Goal: Complete application form

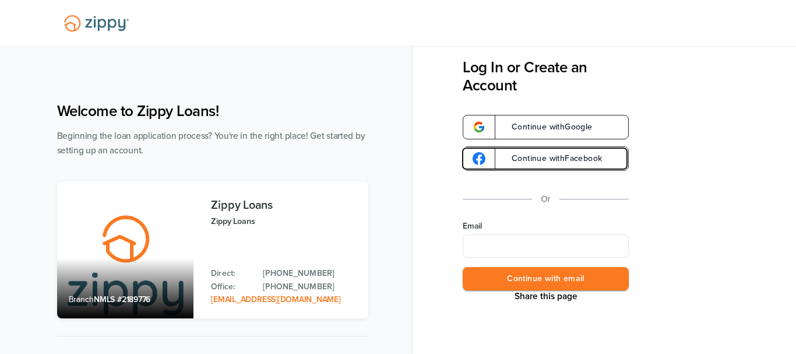
click at [526, 167] on link "Continue with Facebook" at bounding box center [546, 158] width 166 height 24
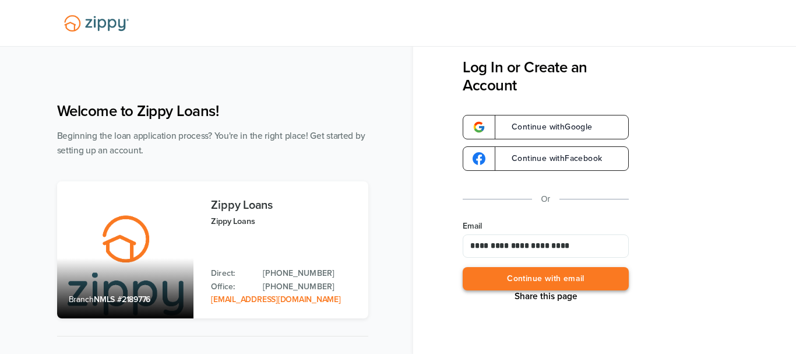
type input "**********"
click at [541, 286] on button "Continue with email" at bounding box center [546, 279] width 166 height 24
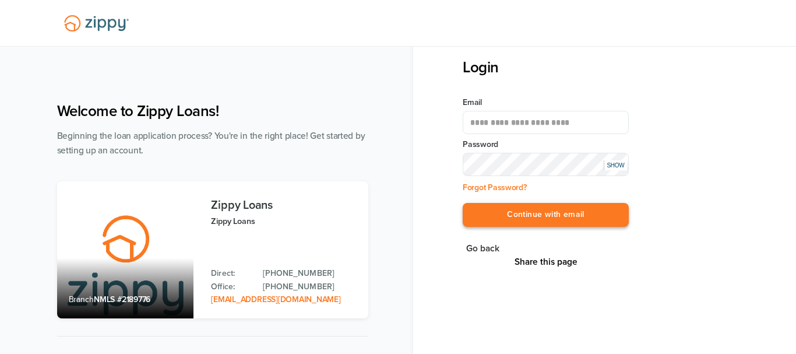
click at [538, 223] on button "Continue with email" at bounding box center [546, 215] width 166 height 24
